Goal: Task Accomplishment & Management: Manage account settings

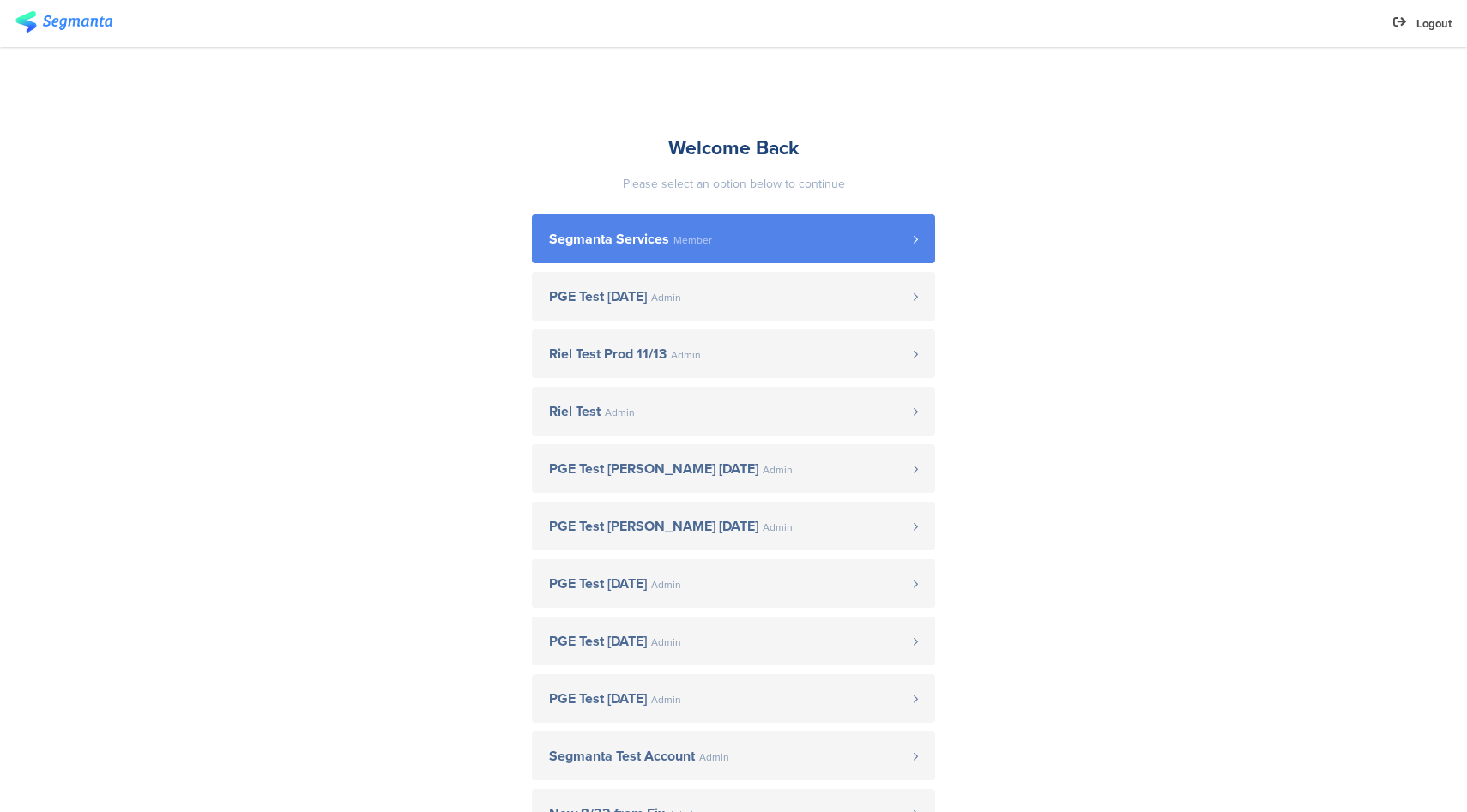
click at [599, 243] on span "Segmanta Services" at bounding box center [609, 239] width 120 height 14
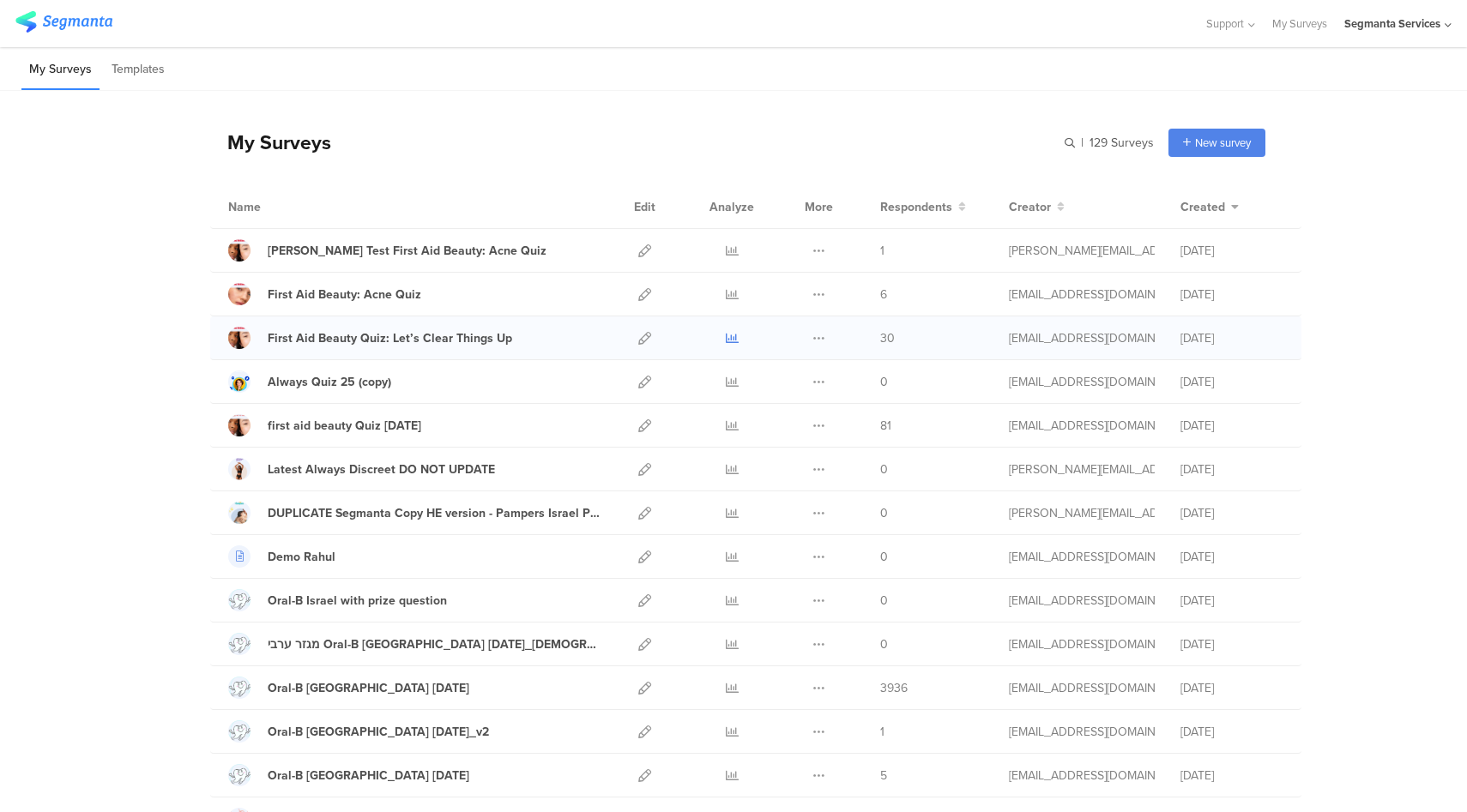
click at [730, 342] on icon at bounding box center [732, 338] width 13 height 13
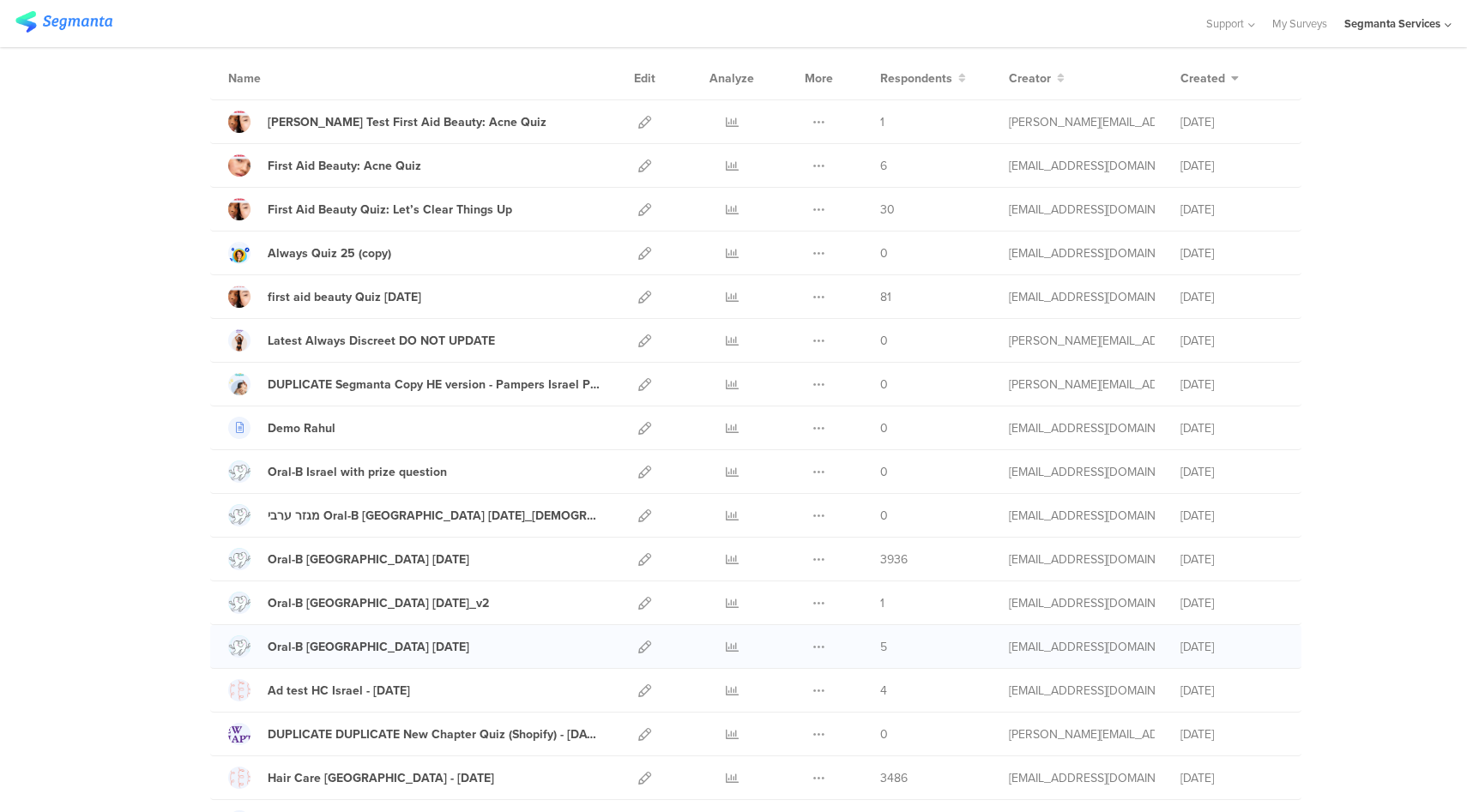
scroll to position [305, 0]
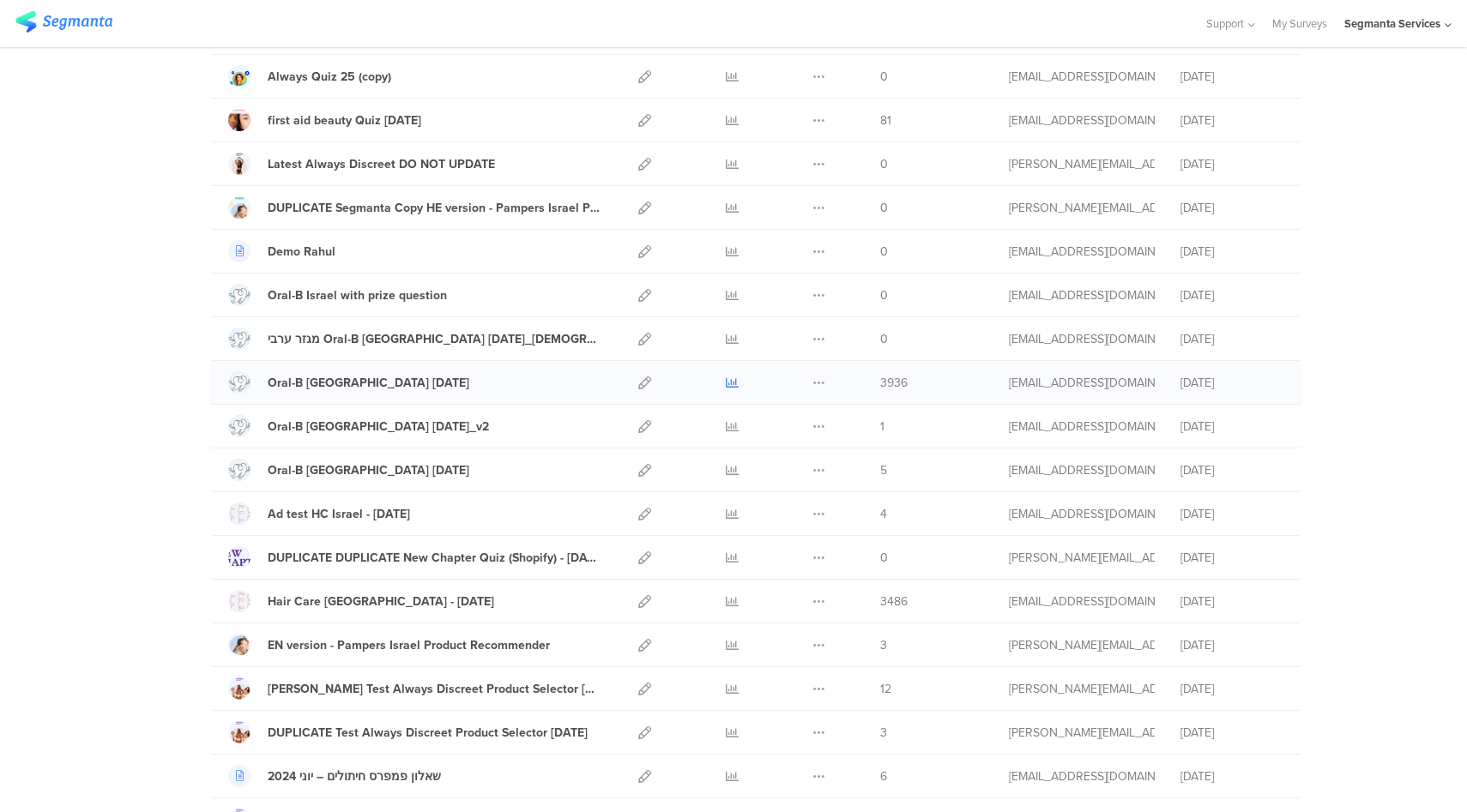
click at [726, 382] on icon at bounding box center [732, 383] width 13 height 13
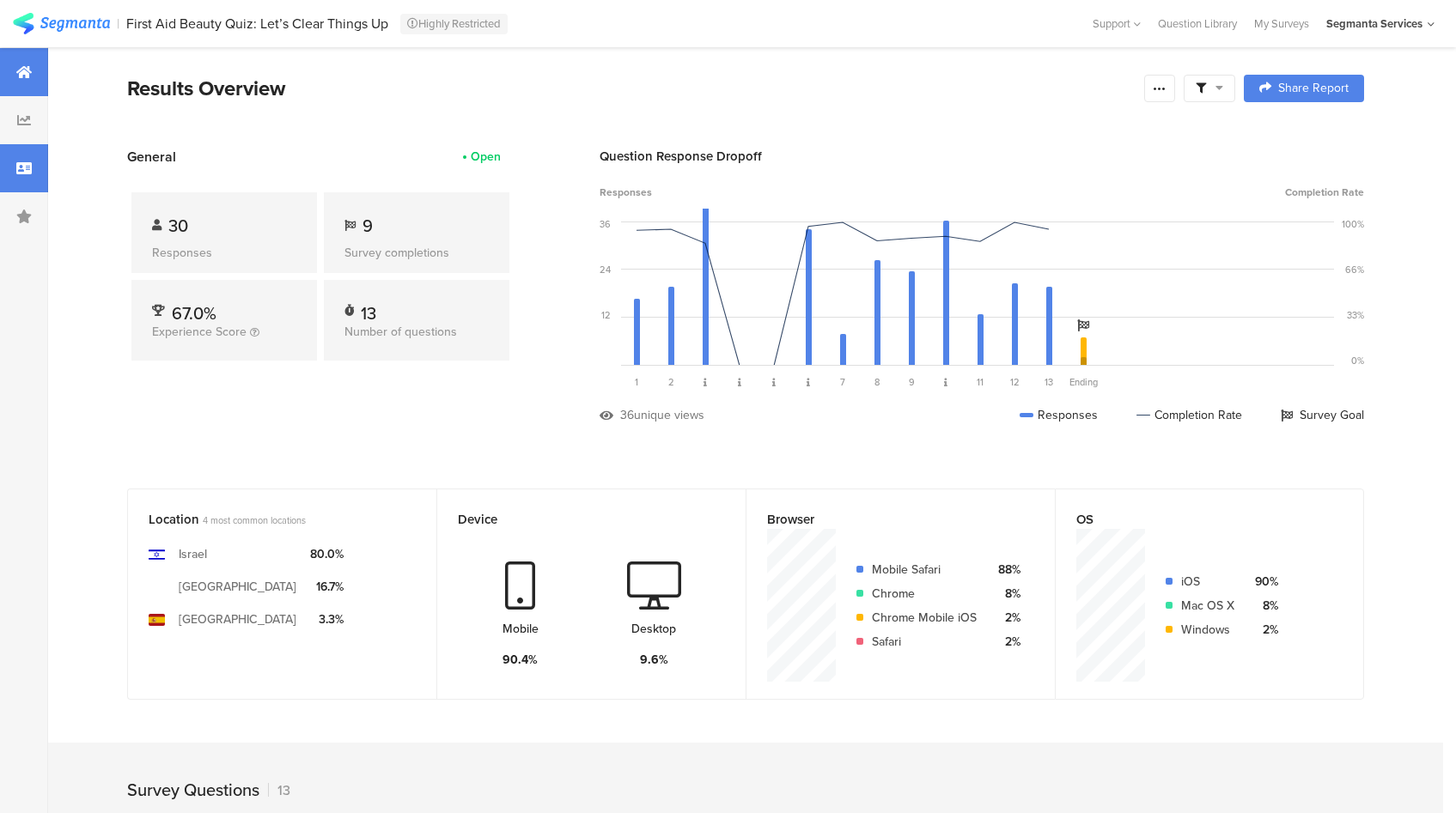
click at [24, 167] on icon at bounding box center [24, 168] width 16 height 14
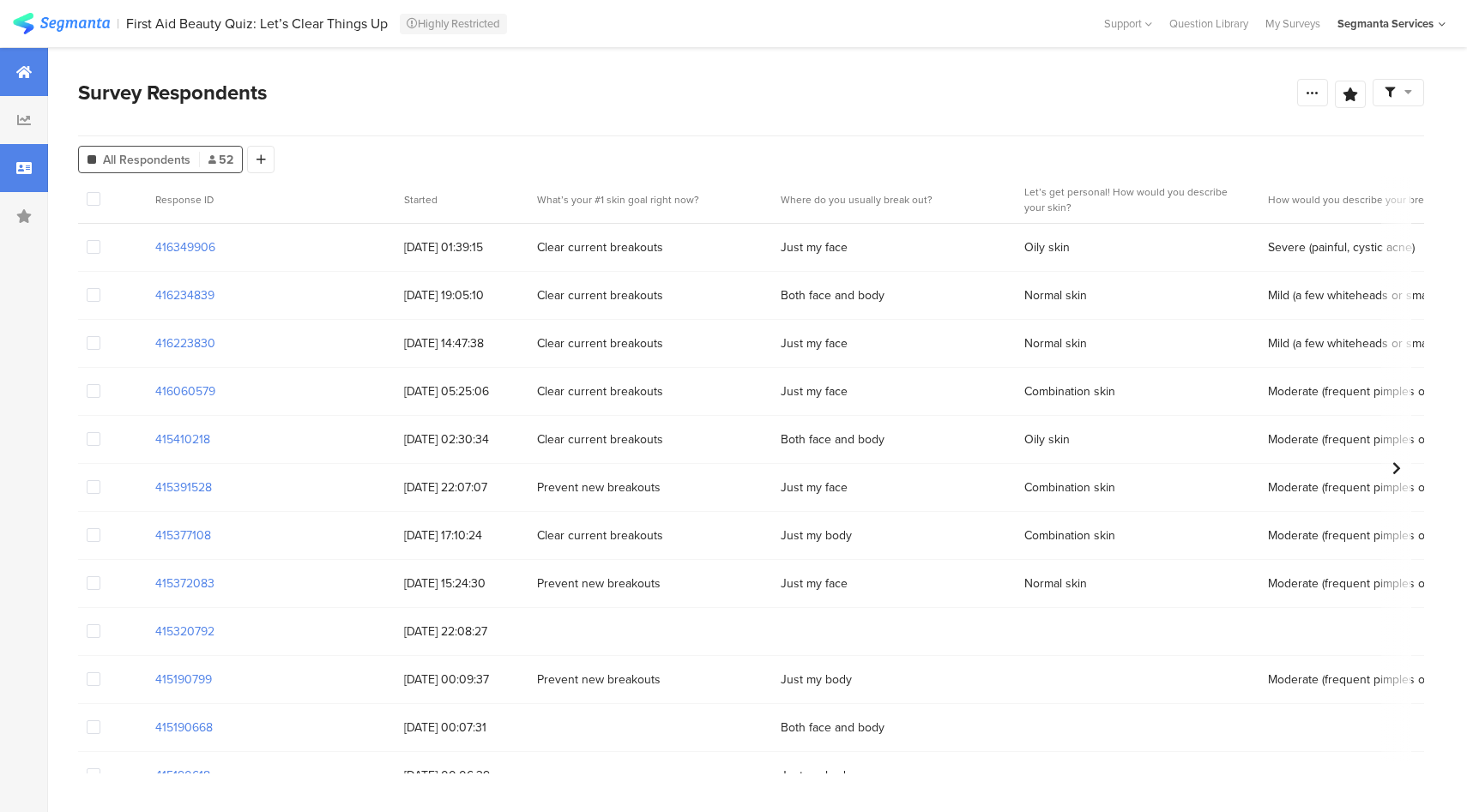
click at [0, 51] on div at bounding box center [23, 71] width 48 height 48
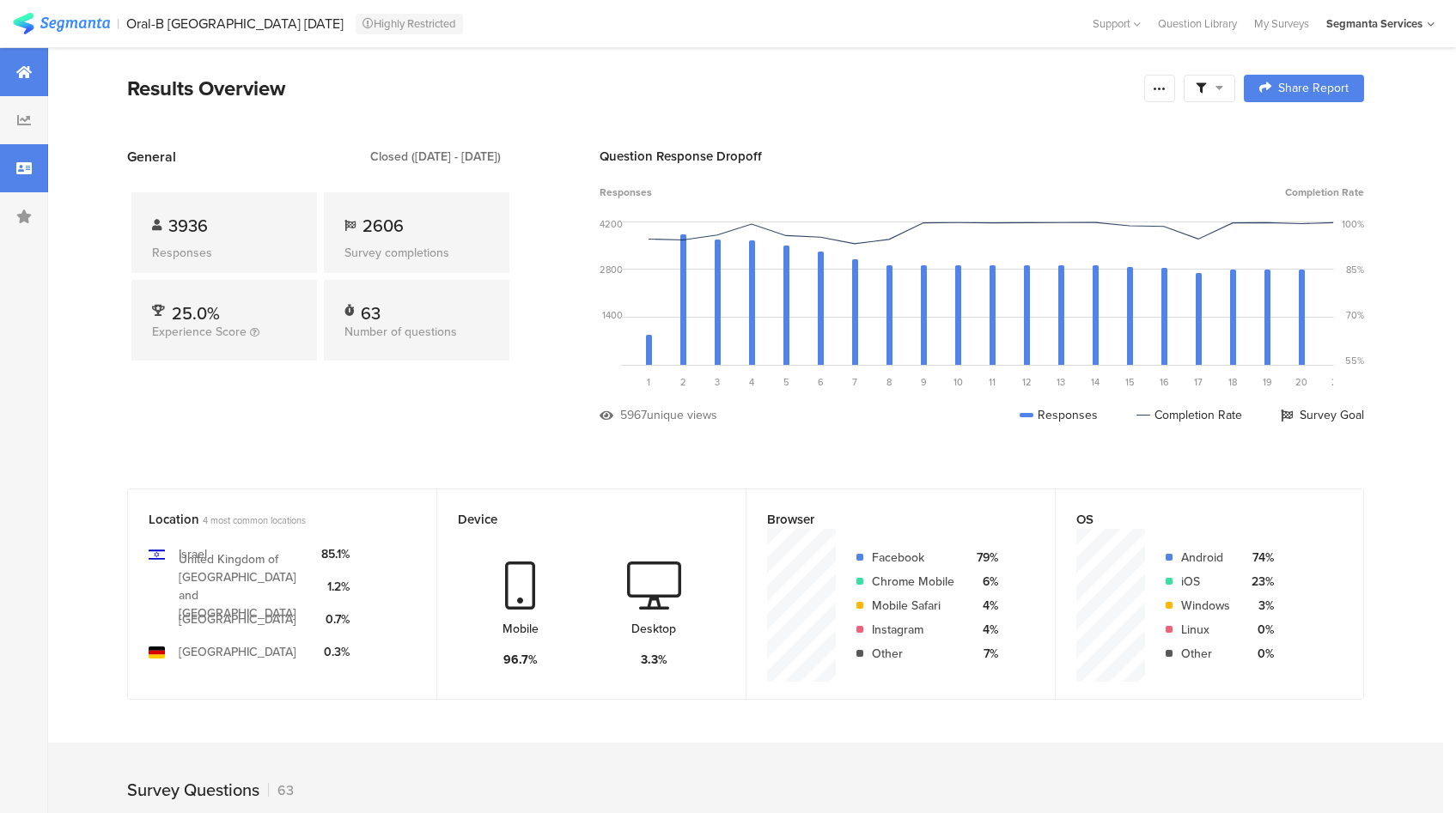
click at [18, 158] on div at bounding box center [24, 168] width 48 height 48
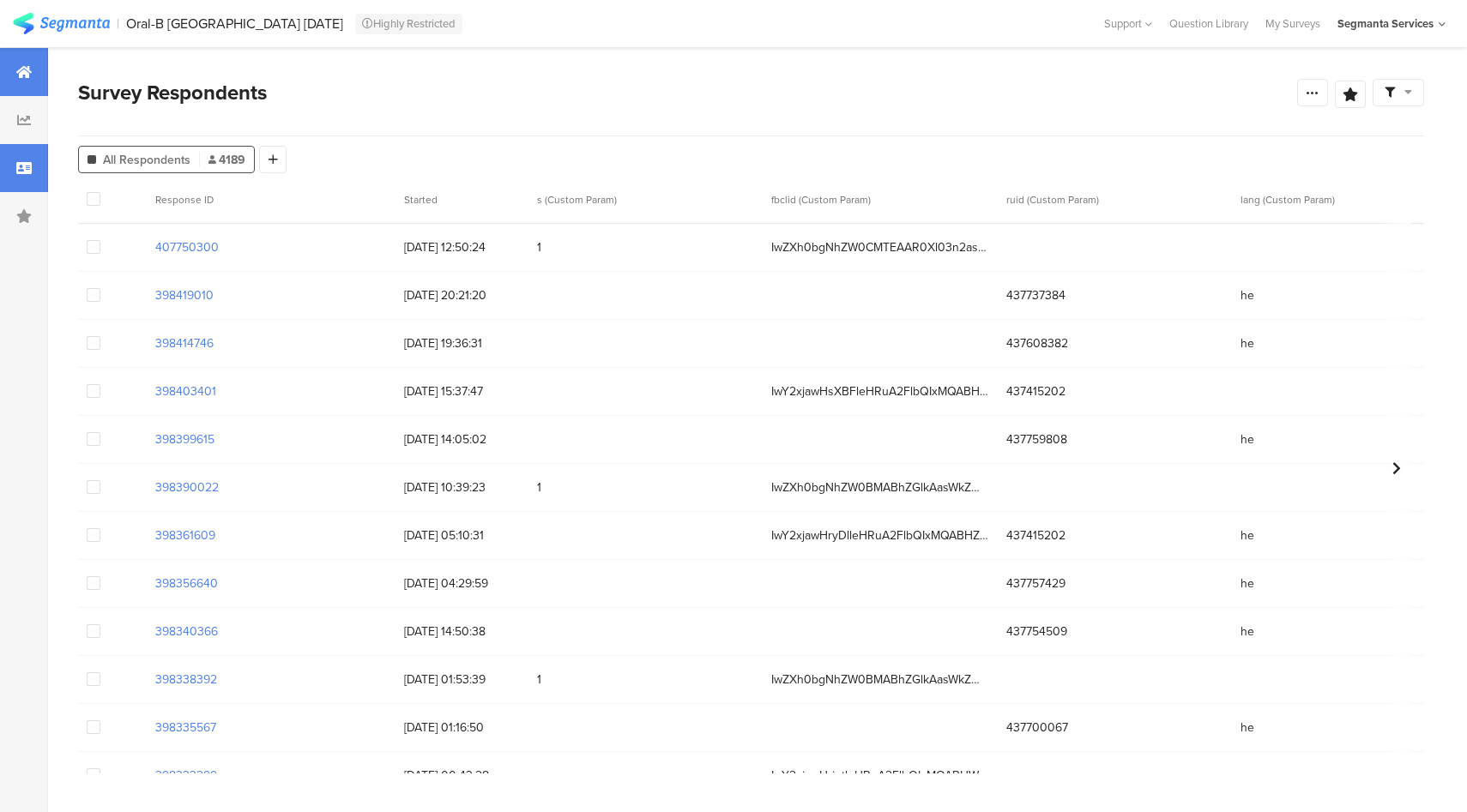
click at [14, 79] on div at bounding box center [23, 71] width 48 height 48
